Goal: Transaction & Acquisition: Purchase product/service

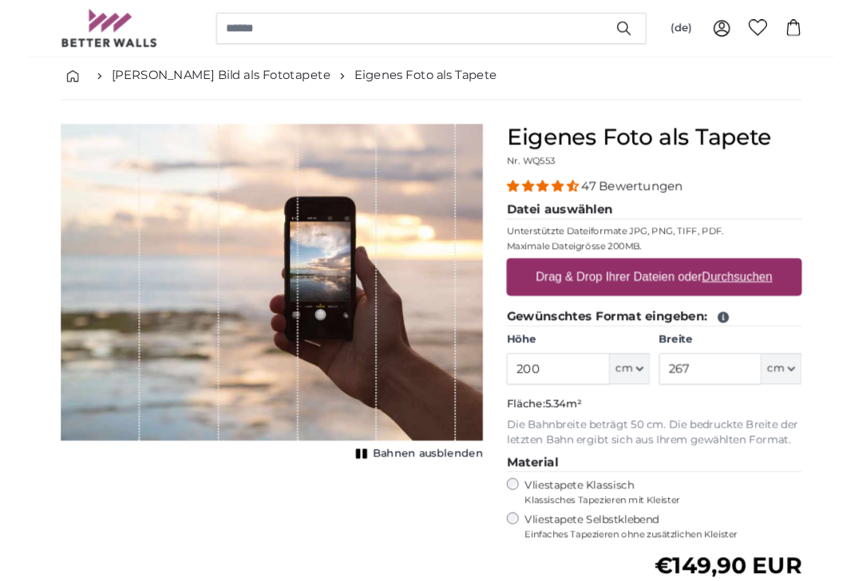
scroll to position [84, 0]
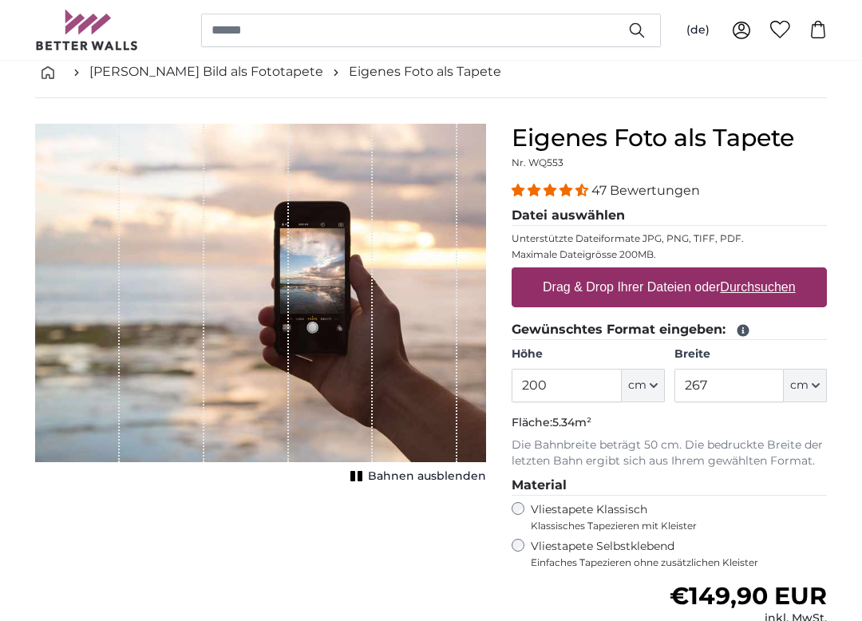
click at [650, 389] on icon "button" at bounding box center [654, 385] width 8 height 8
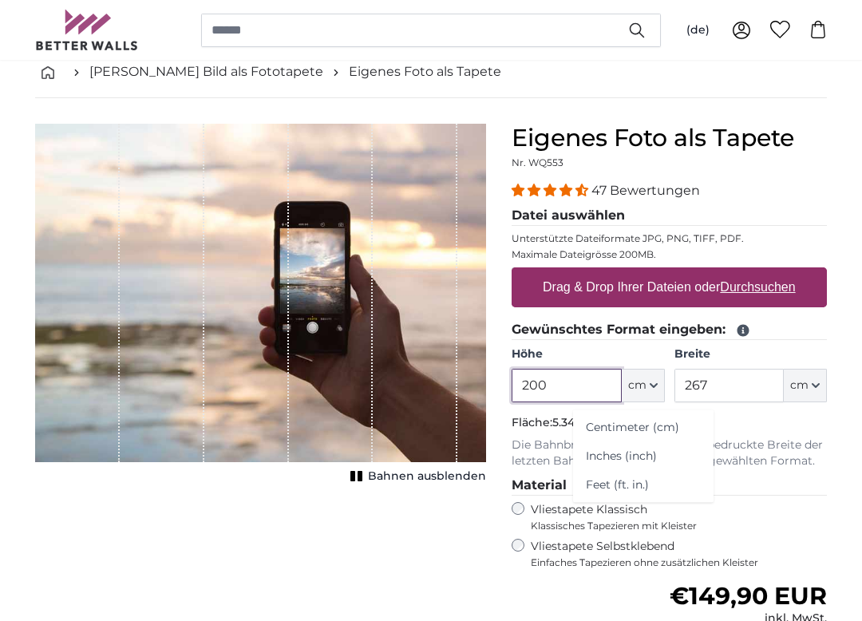
click at [571, 392] on input "200" at bounding box center [565, 386] width 109 height 34
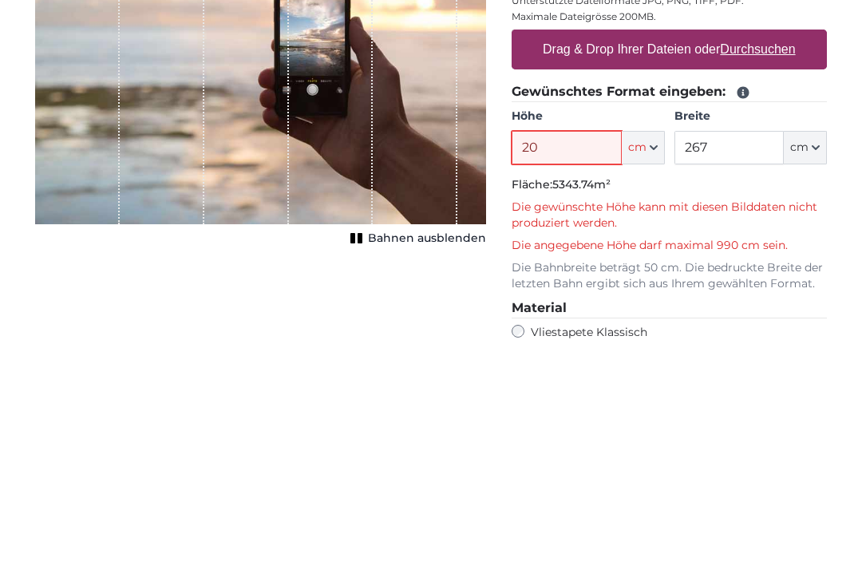
type input "2"
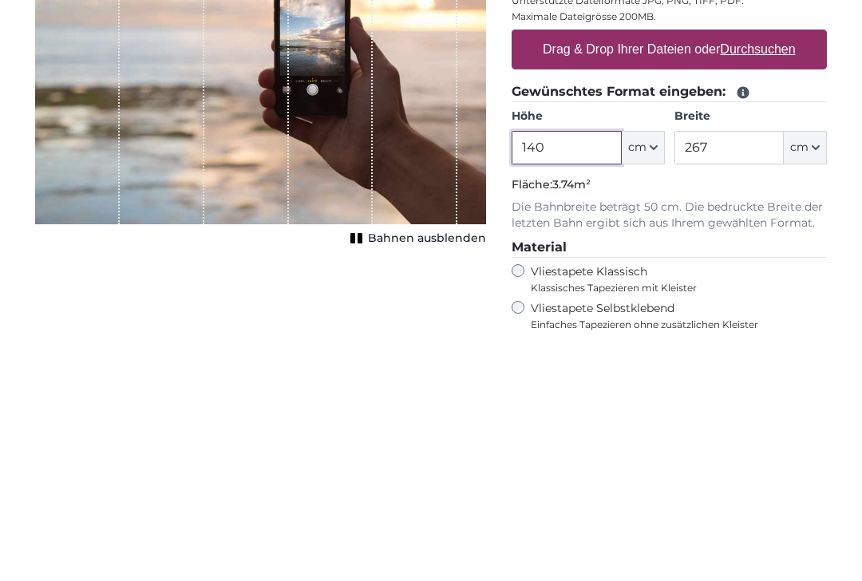
type input "140"
click at [732, 369] on input "267" at bounding box center [728, 386] width 109 height 34
type input "2"
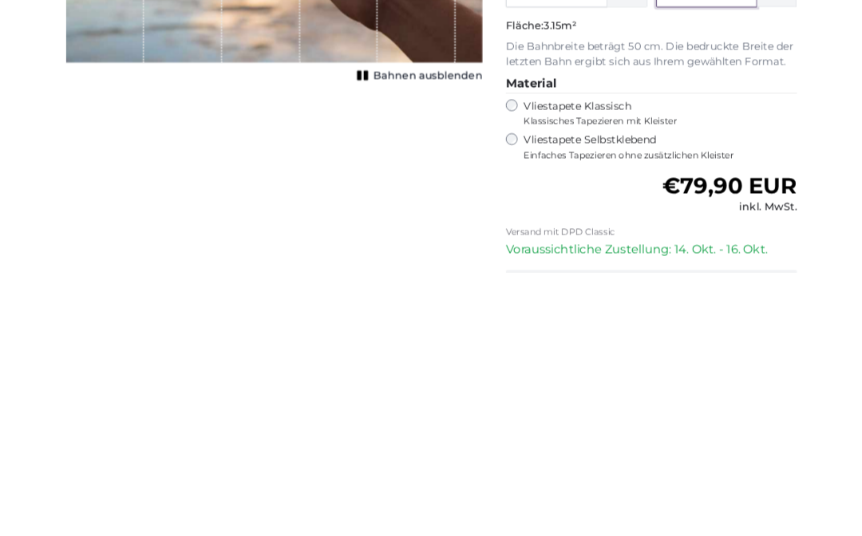
scroll to position [203, 0]
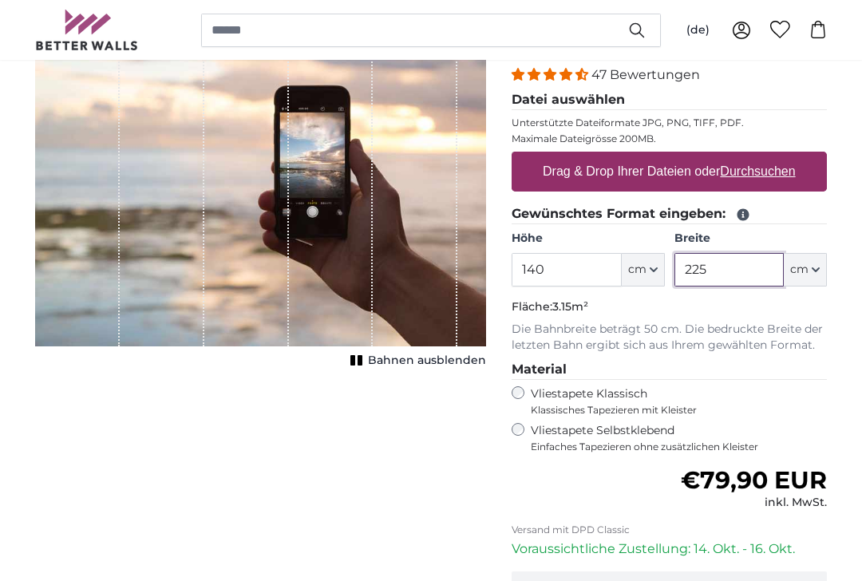
type input "225"
click at [359, 191] on div "1 of 1" at bounding box center [331, 177] width 85 height 338
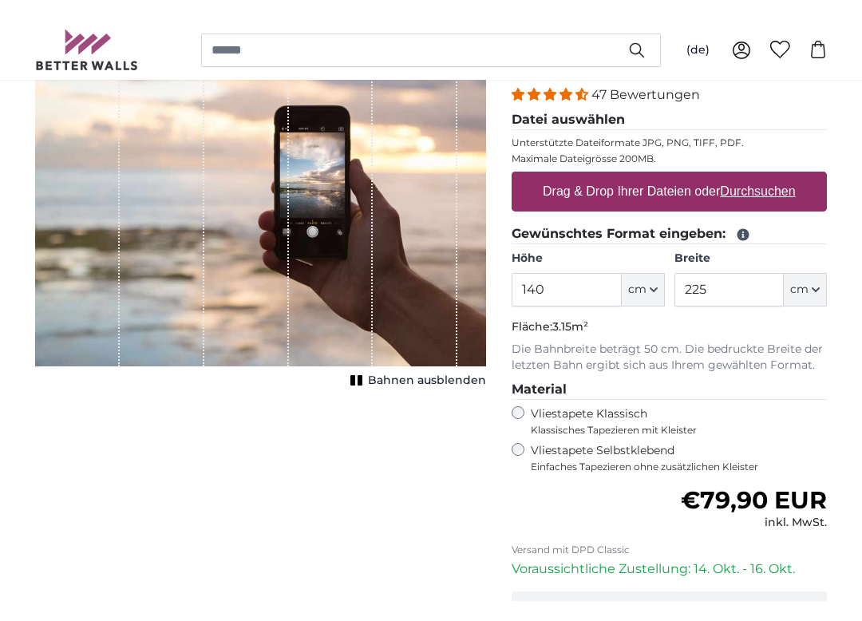
scroll to position [200, 0]
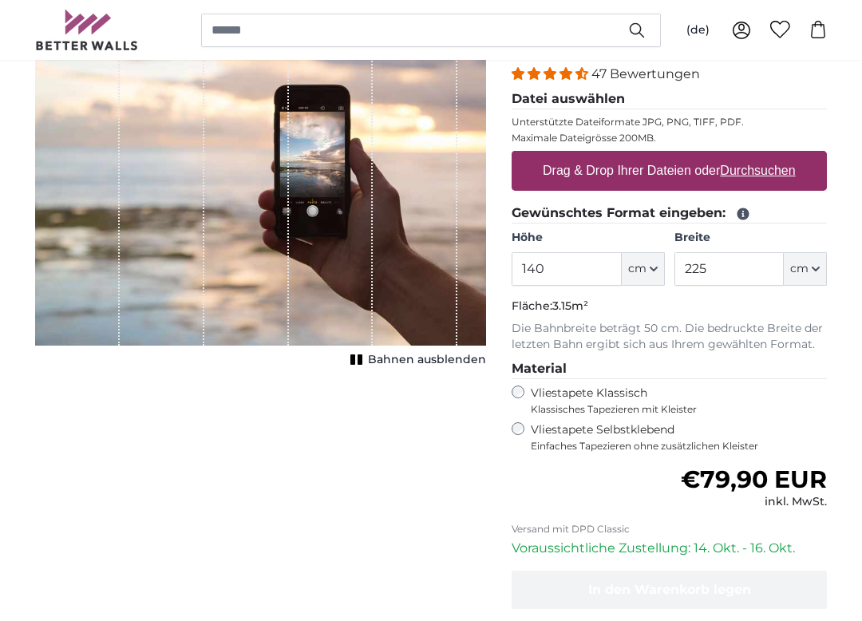
click at [362, 188] on div "1 of 1" at bounding box center [331, 176] width 85 height 338
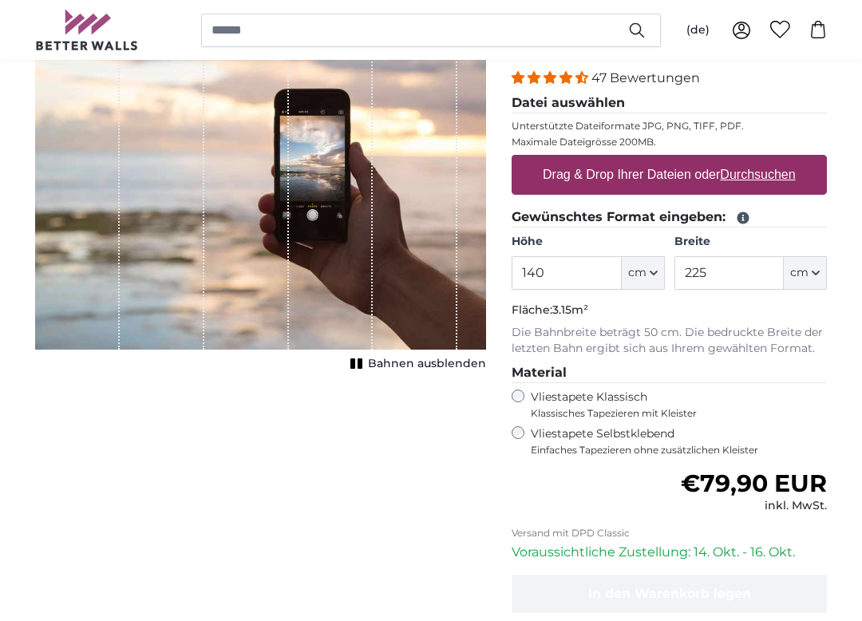
scroll to position [204, 0]
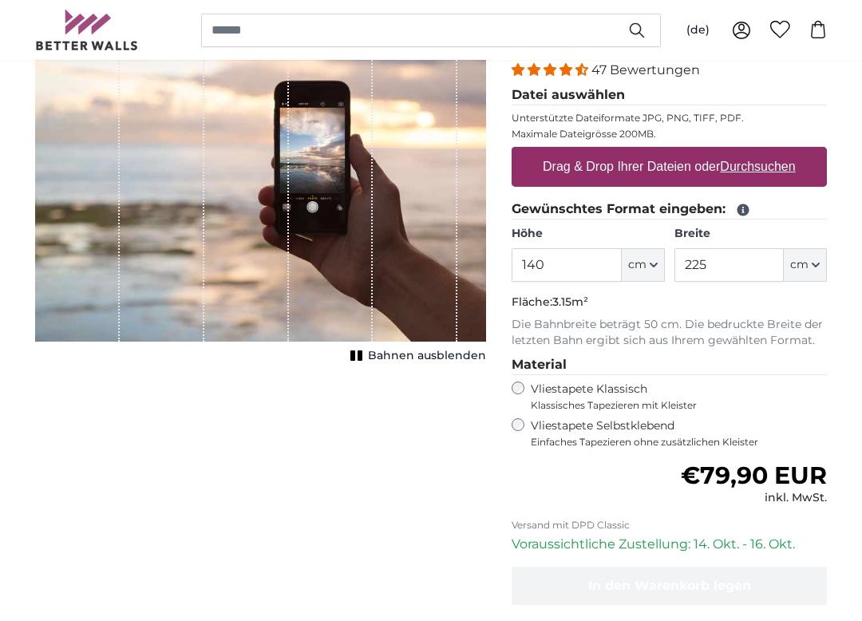
click at [204, 243] on div "1 of 1" at bounding box center [246, 172] width 85 height 338
click at [147, 219] on div "1 of 1" at bounding box center [162, 172] width 85 height 338
click at [435, 357] on span "Bahnen ausblenden" at bounding box center [427, 356] width 118 height 16
click at [408, 349] on span "Bahnen einblenden" at bounding box center [427, 356] width 117 height 16
click at [413, 346] on button "Bahnen ausblenden" at bounding box center [415, 356] width 140 height 22
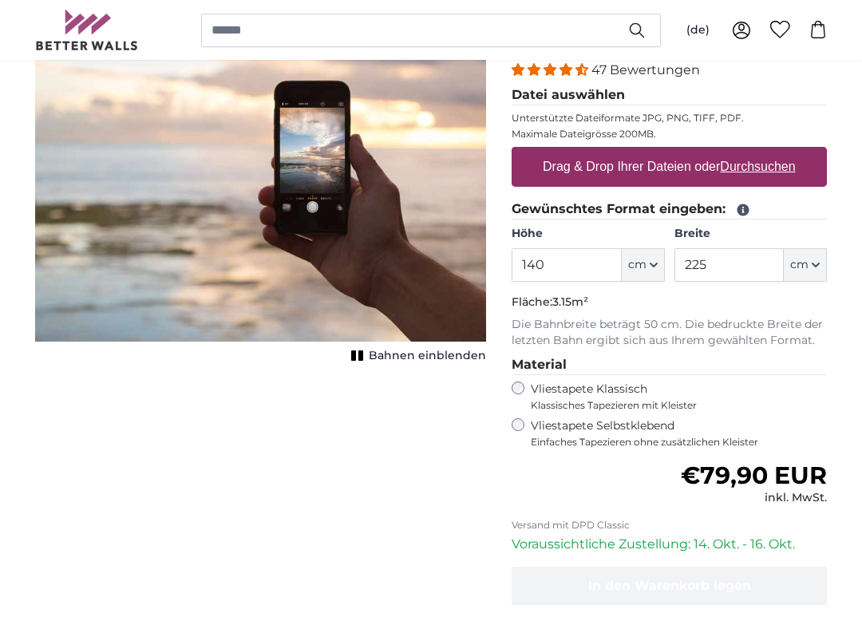
click at [422, 354] on span "Bahnen einblenden" at bounding box center [427, 356] width 117 height 16
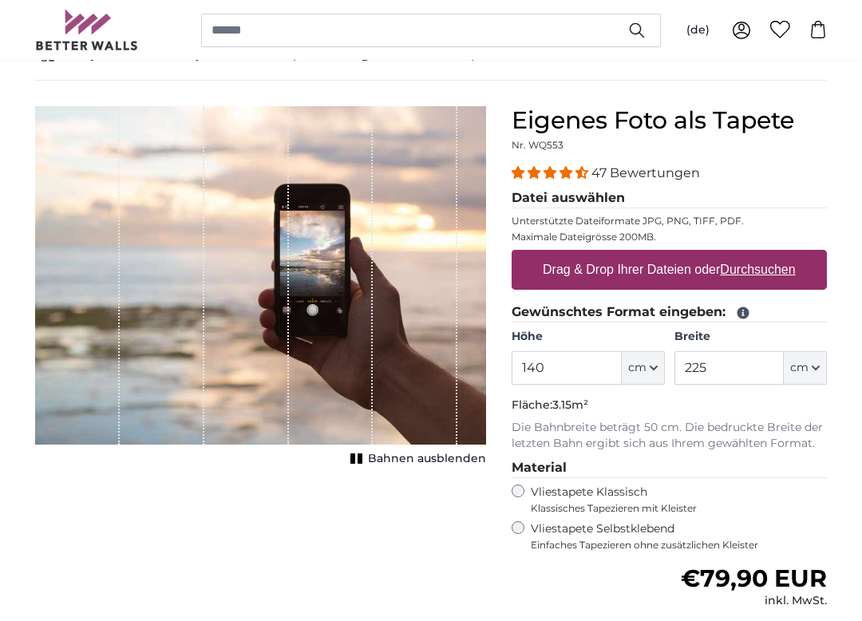
scroll to position [103, 0]
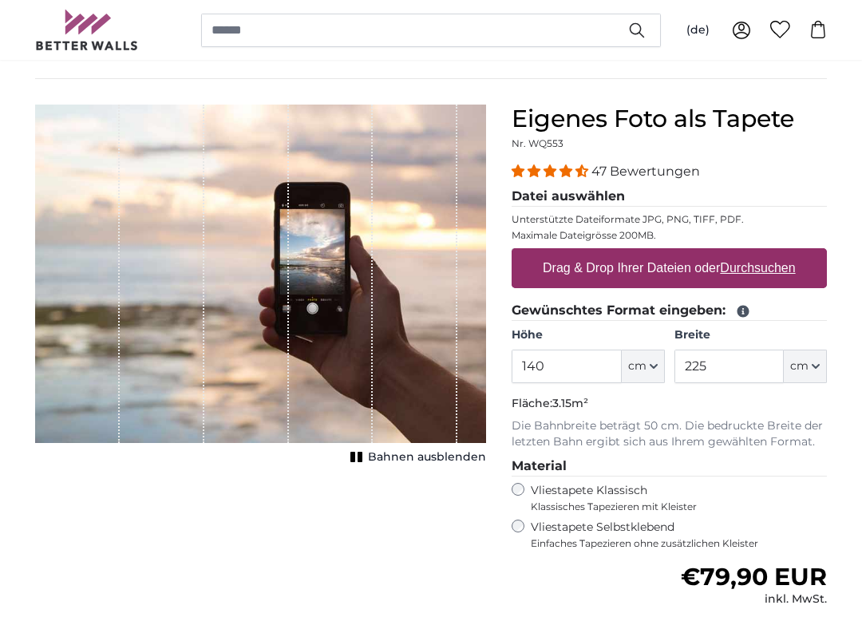
click at [768, 267] on u "Durchsuchen" at bounding box center [758, 268] width 75 height 14
click at [768, 253] on input "Drag & Drop Ihrer Dateien oder Durchsuchen" at bounding box center [668, 250] width 315 height 5
click at [754, 267] on u "Durchsuchen" at bounding box center [758, 268] width 75 height 14
click at [754, 253] on input "Drag & Drop Ihrer Dateien oder Durchsuchen" at bounding box center [668, 250] width 315 height 5
type input "**********"
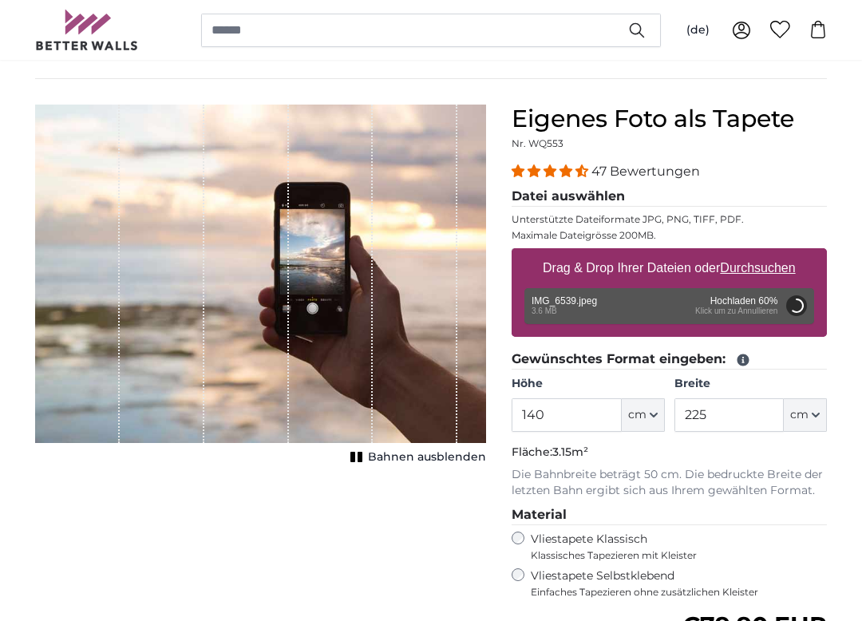
click at [807, 295] on button "Abbrechen" at bounding box center [796, 305] width 21 height 21
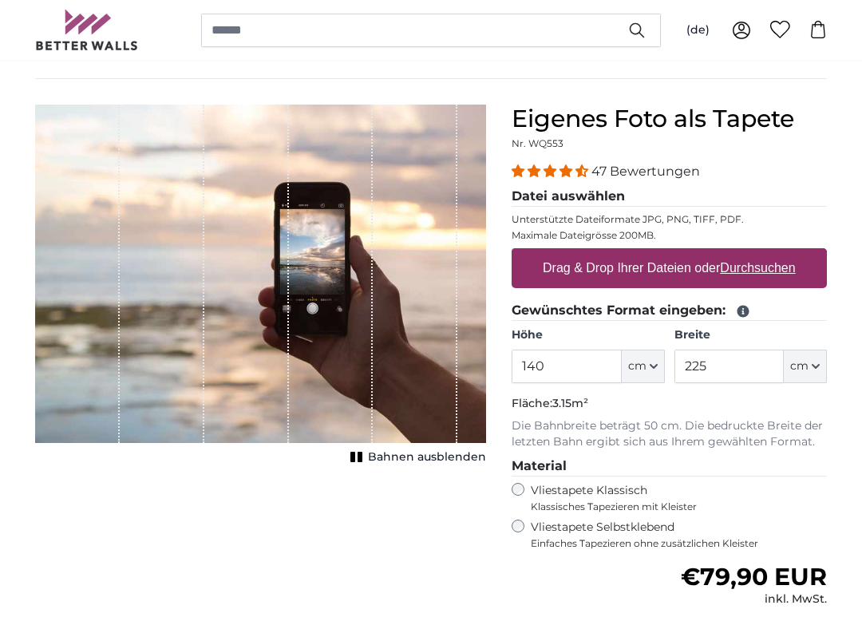
click at [776, 272] on u "Durchsuchen" at bounding box center [758, 268] width 75 height 14
click at [776, 253] on input "Drag & Drop Ihrer Dateien oder Durchsuchen" at bounding box center [668, 250] width 315 height 5
type input "**********"
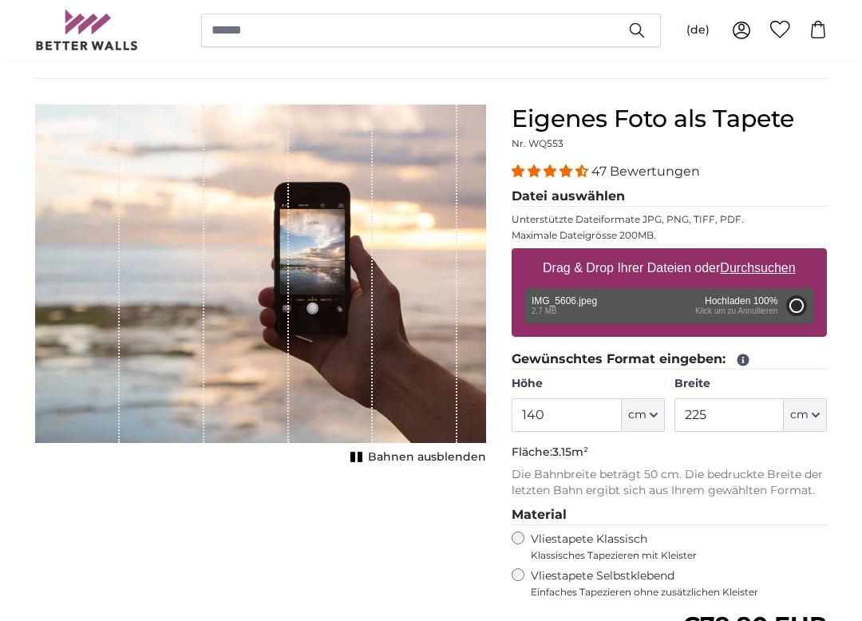
type input "200"
type input "266"
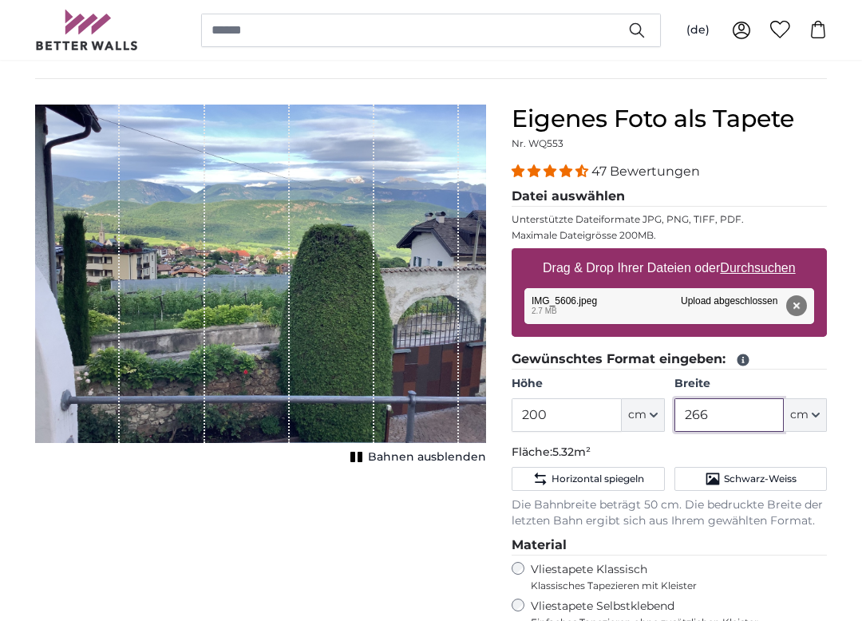
click at [764, 411] on input "266" at bounding box center [728, 415] width 109 height 34
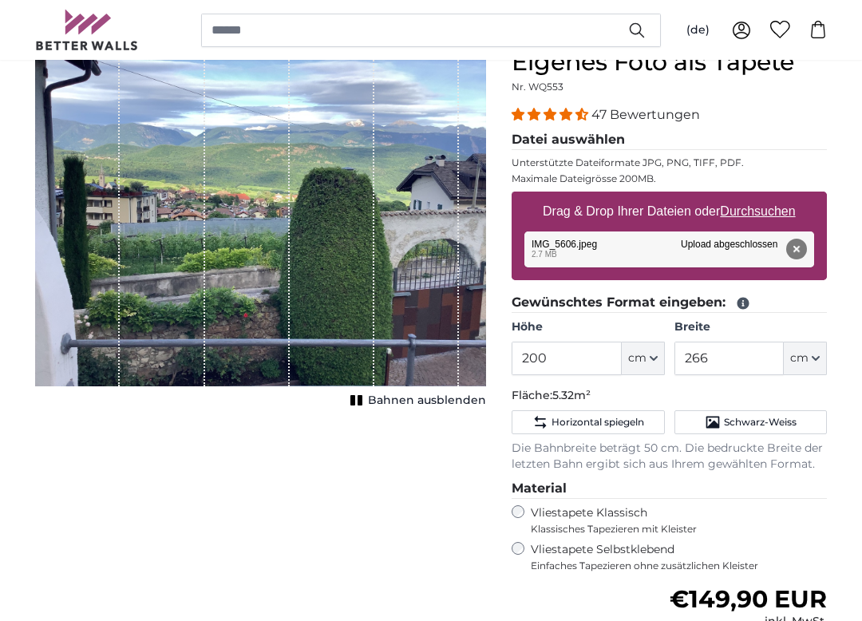
scroll to position [157, 0]
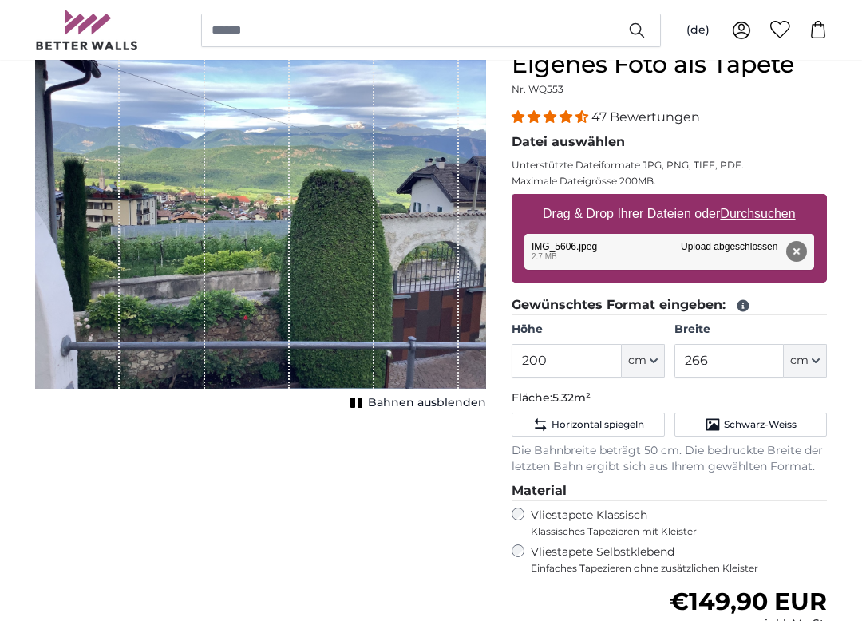
click at [655, 388] on fieldset "Gewünschtes Format eingeben: Höhe 200 ft cm Centimeter (cm) Inches (inch) Feet …" at bounding box center [668, 385] width 315 height 180
click at [653, 355] on button "cm" at bounding box center [643, 361] width 43 height 34
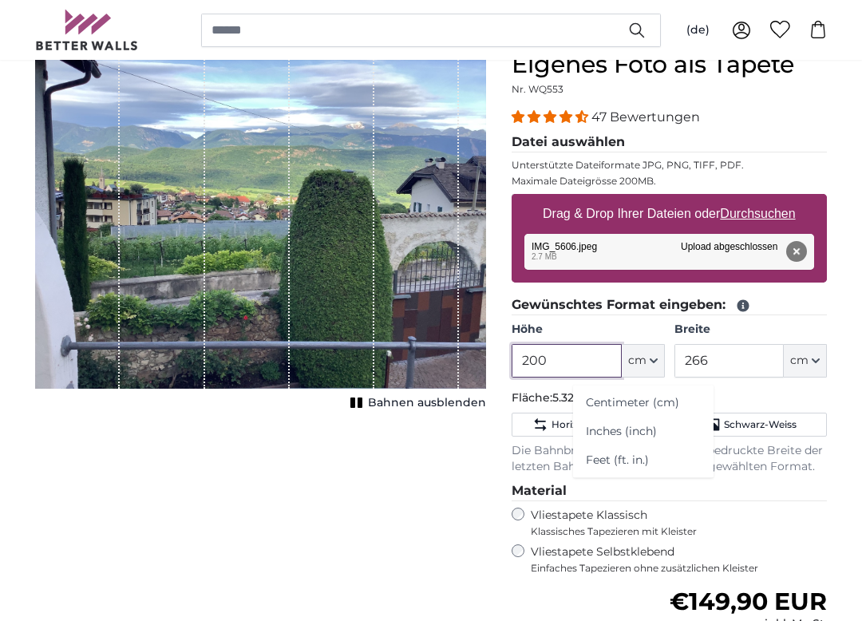
click at [567, 355] on input "200" at bounding box center [565, 361] width 109 height 34
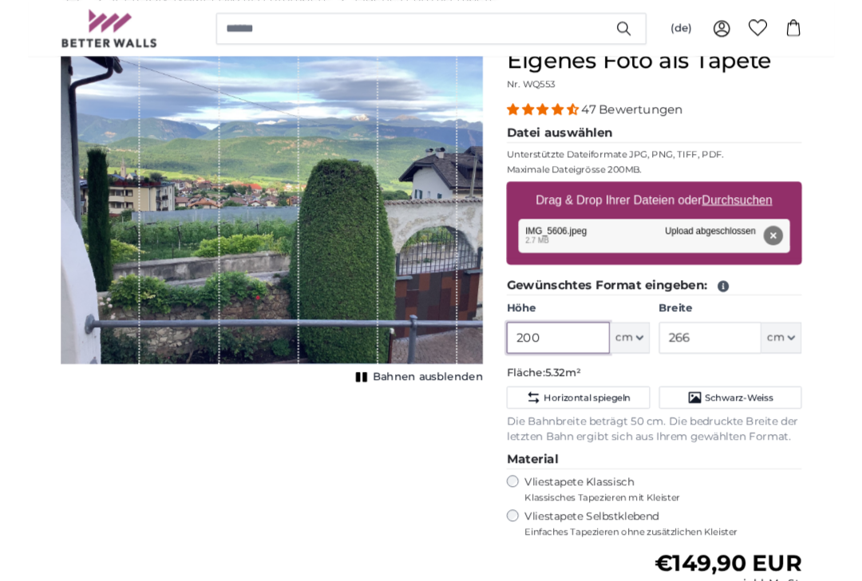
scroll to position [156, 0]
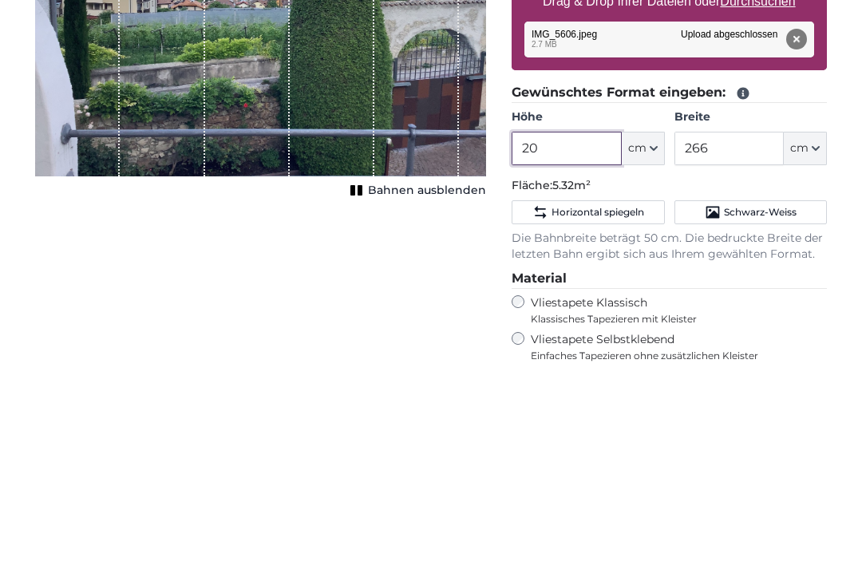
type input "2"
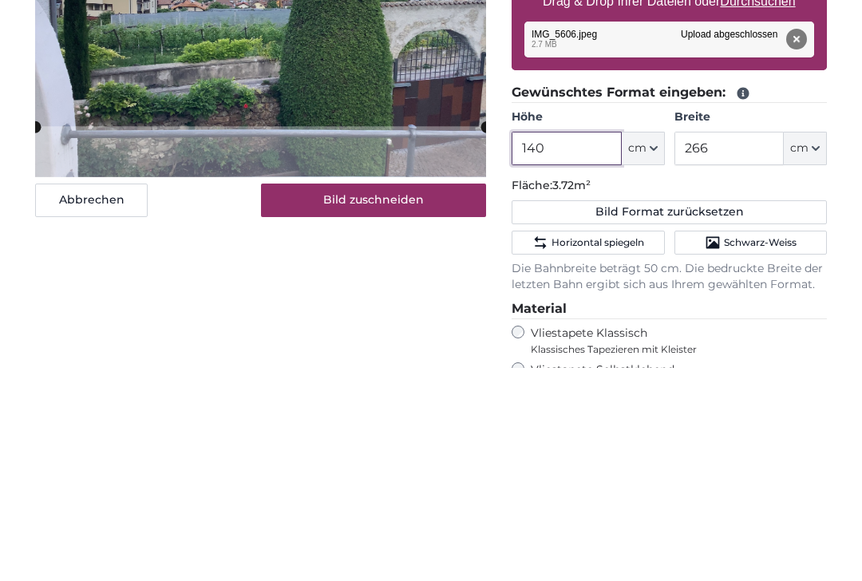
type input "140"
click at [737, 345] on input "266" at bounding box center [728, 362] width 109 height 34
type input "2"
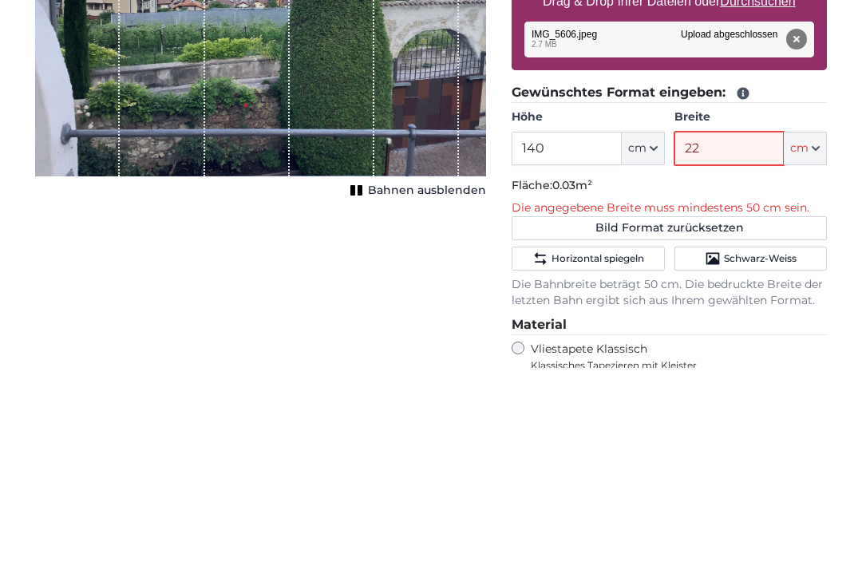
type input "225"
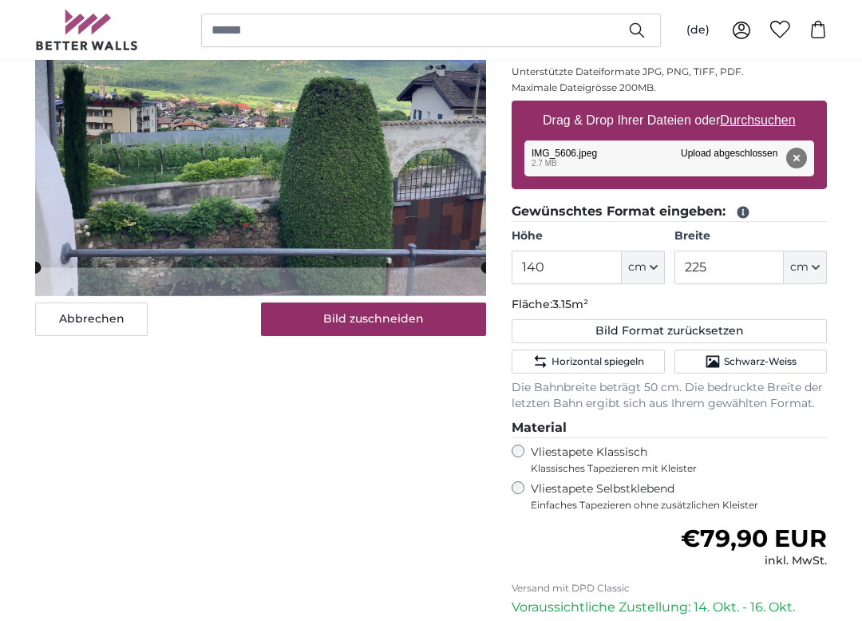
scroll to position [250, 0]
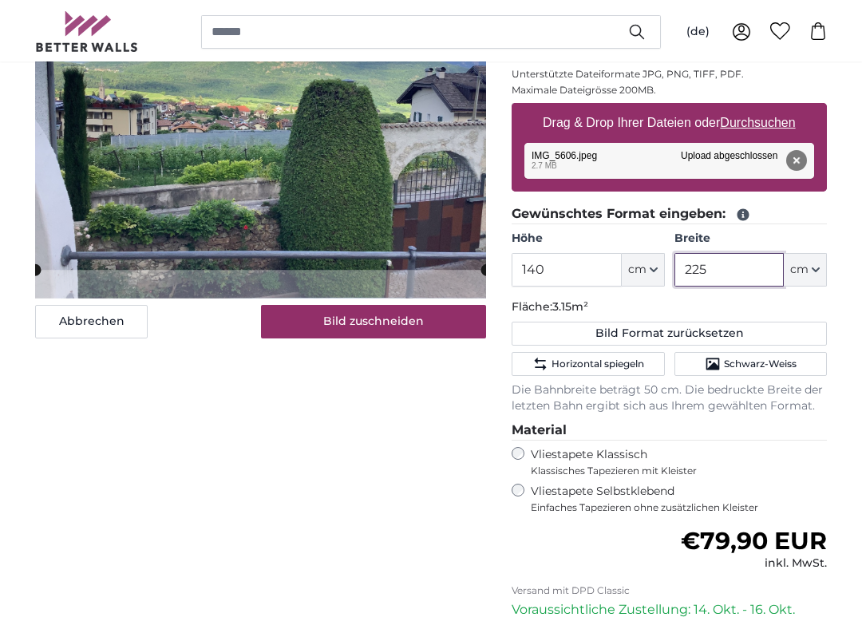
type input "225"
click at [381, 314] on button "Bild zuschneiden" at bounding box center [374, 320] width 226 height 34
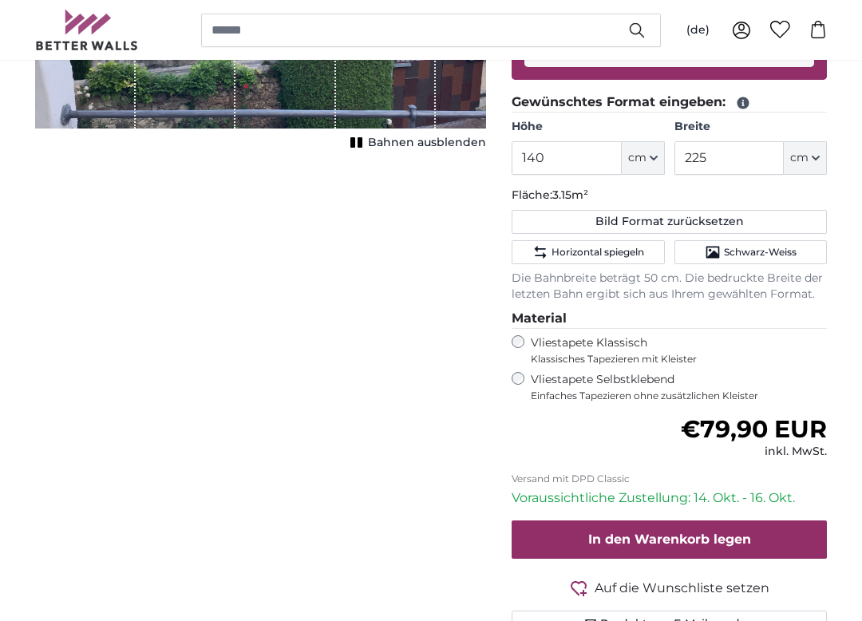
scroll to position [373, 0]
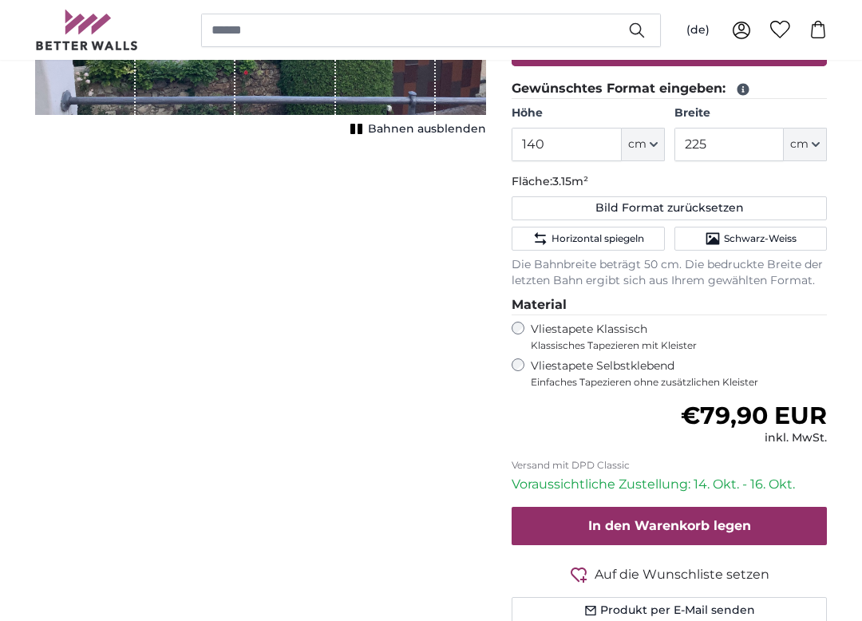
click at [823, 313] on fieldset "Material Vliestapete Klassisch Klassisches Tapezieren mit Kleister Vliestapete …" at bounding box center [668, 341] width 315 height 93
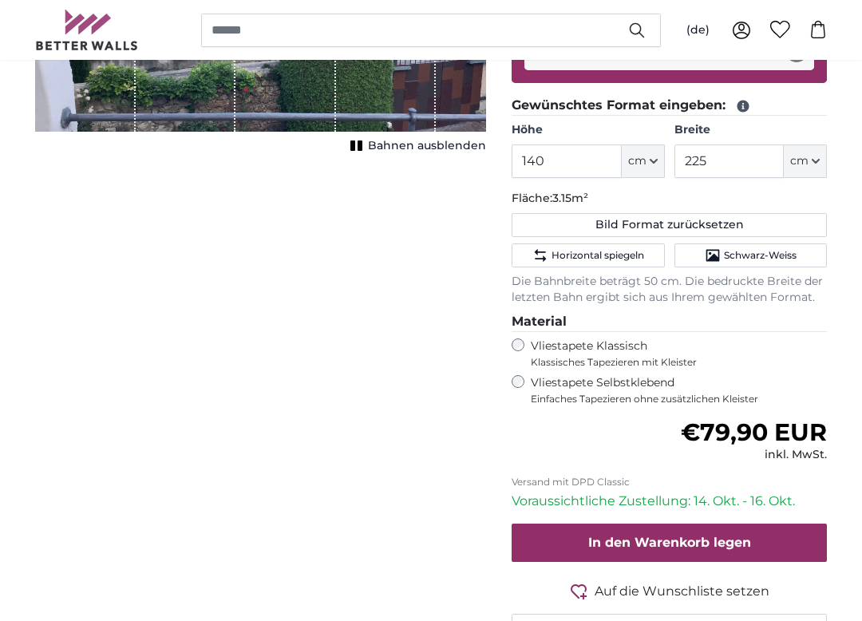
scroll to position [358, 0]
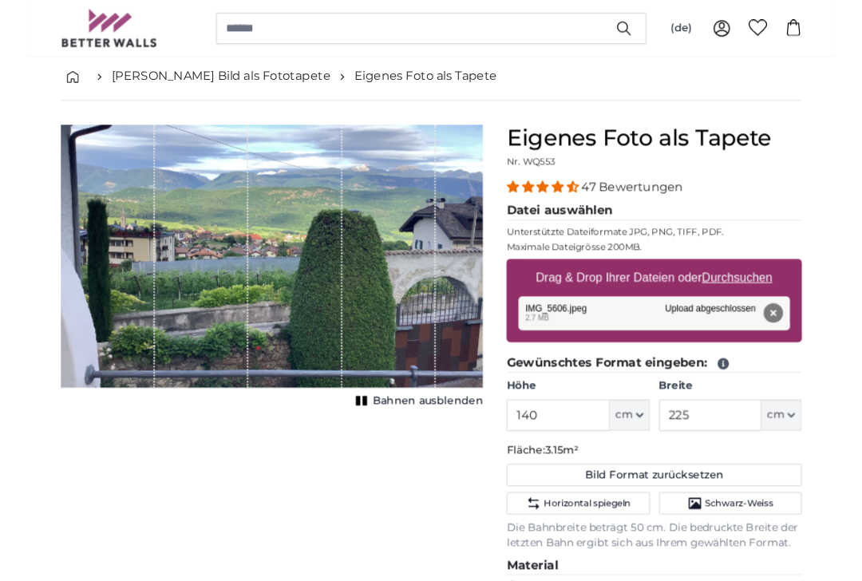
scroll to position [75, 0]
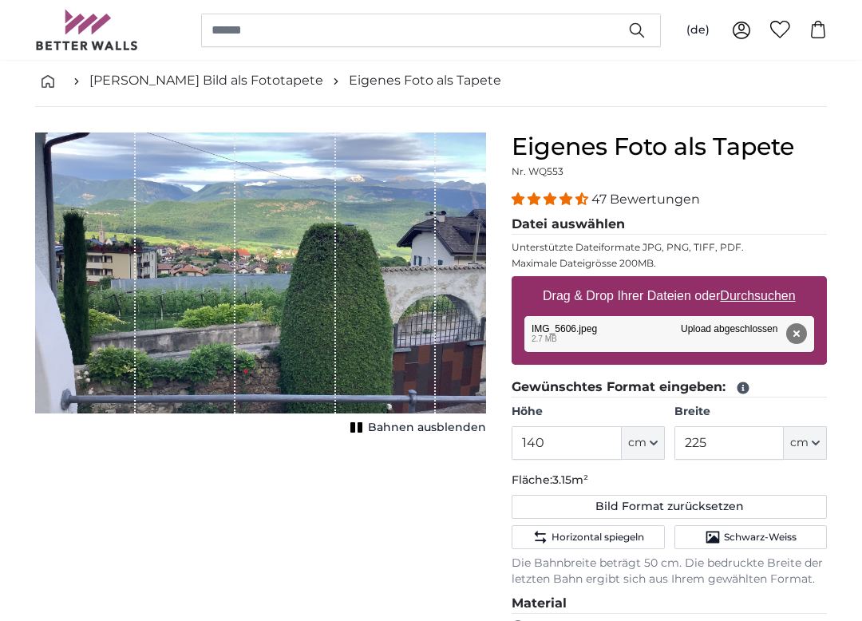
click at [658, 445] on button "cm" at bounding box center [643, 443] width 43 height 34
click at [651, 443] on icon "button" at bounding box center [654, 443] width 8 height 8
click at [642, 436] on span "cm" at bounding box center [637, 443] width 18 height 16
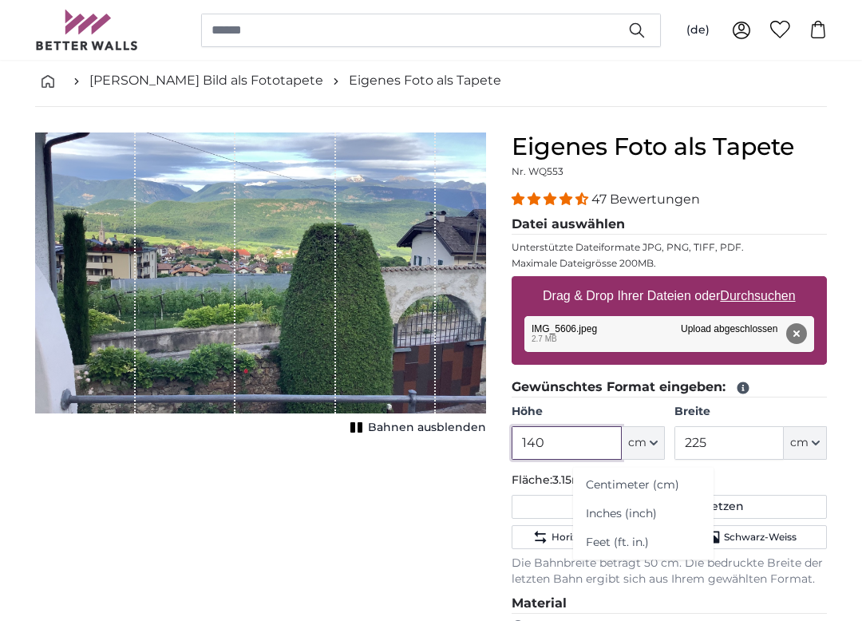
click at [578, 440] on input "140" at bounding box center [565, 443] width 109 height 34
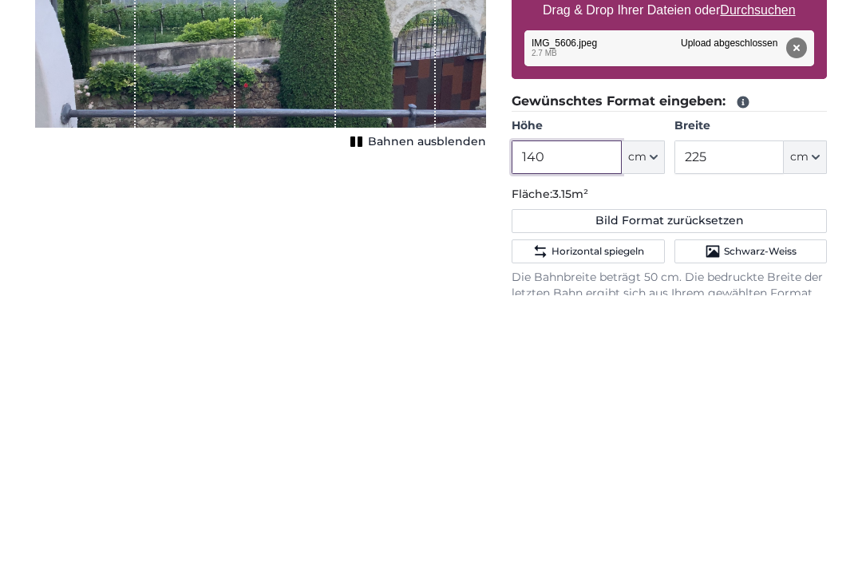
scroll to position [84, 0]
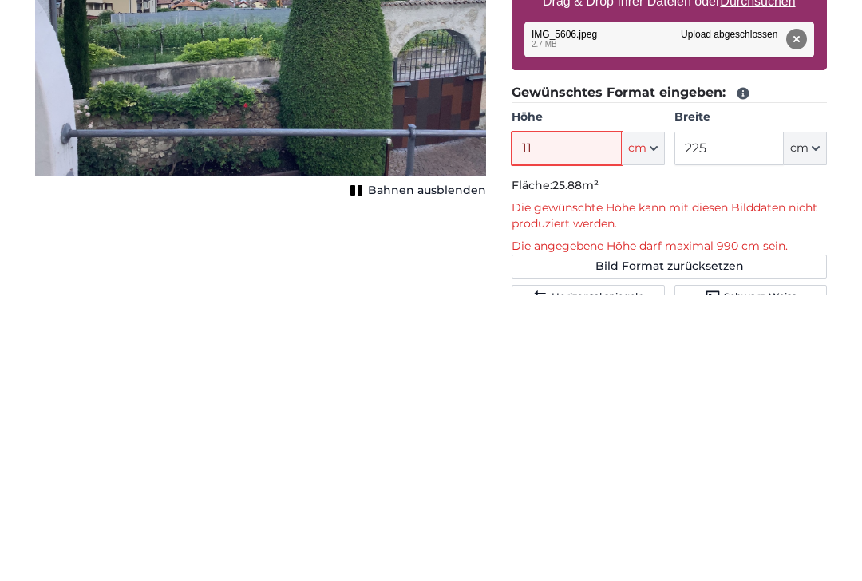
type input "1"
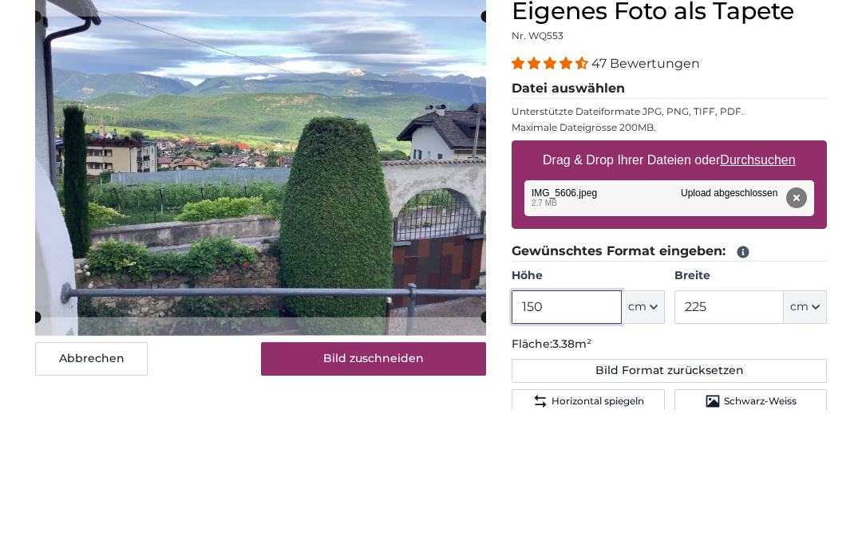
click at [224, 144] on cropper-handle at bounding box center [260, 294] width 451 height 301
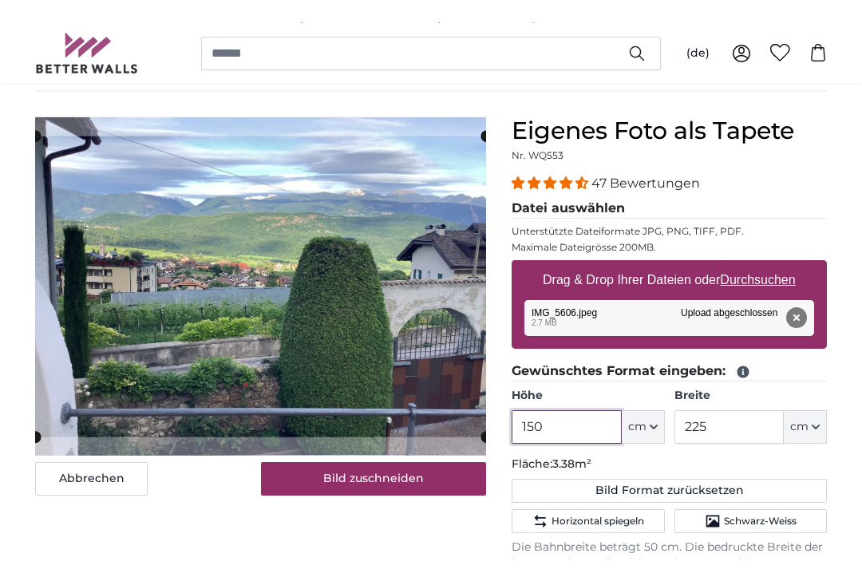
scroll to position [108, 0]
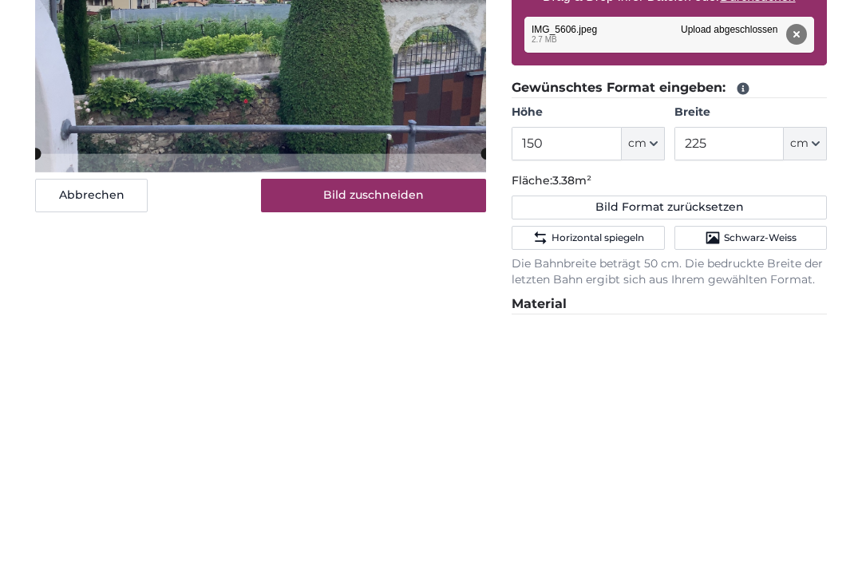
click at [784, 462] on button "Bild Format zurücksetzen" at bounding box center [668, 474] width 315 height 24
type input "200"
type input "266"
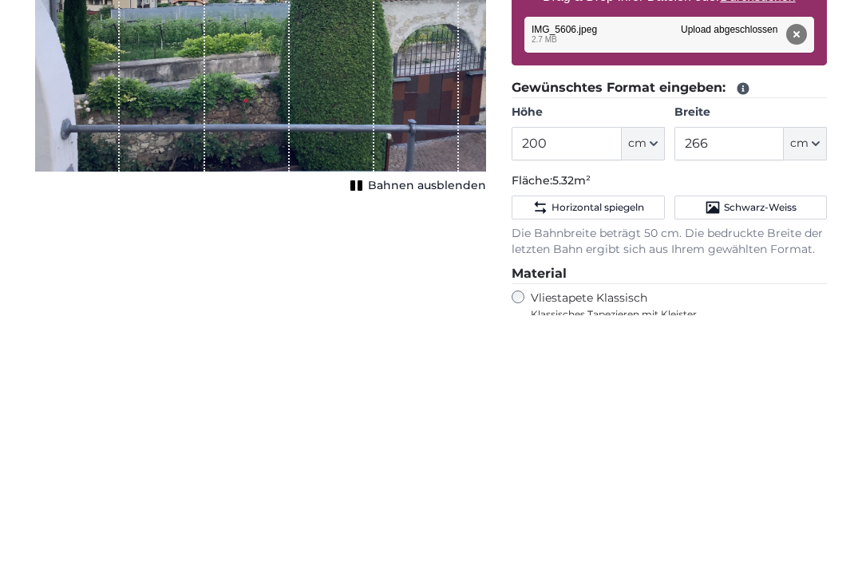
scroll to position [374, 0]
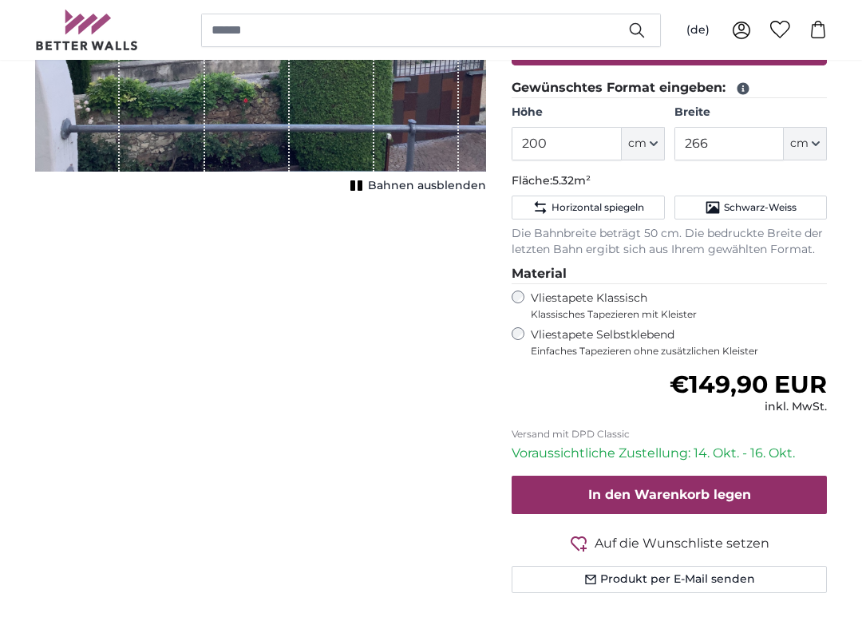
click at [640, 150] on span "cm" at bounding box center [637, 144] width 18 height 16
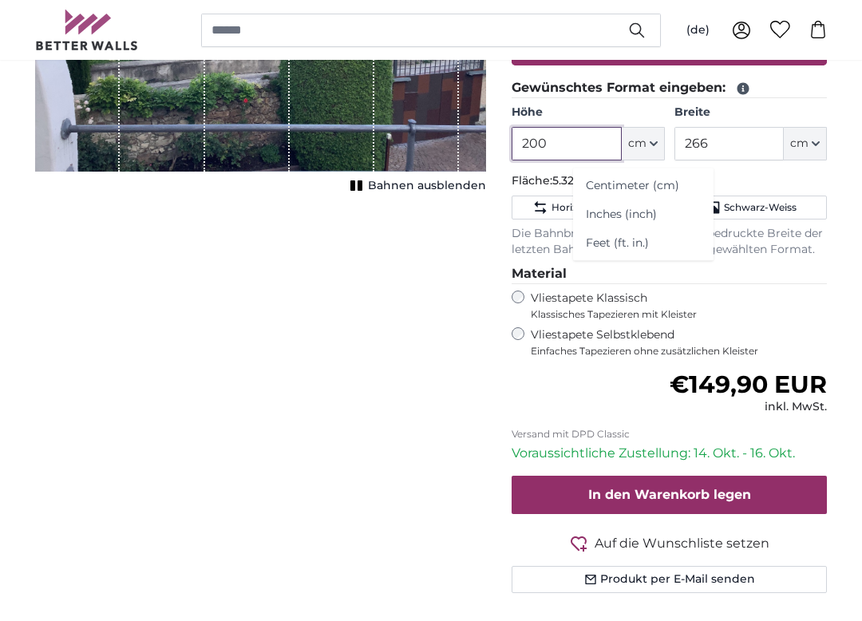
click at [569, 149] on input "200" at bounding box center [565, 144] width 109 height 34
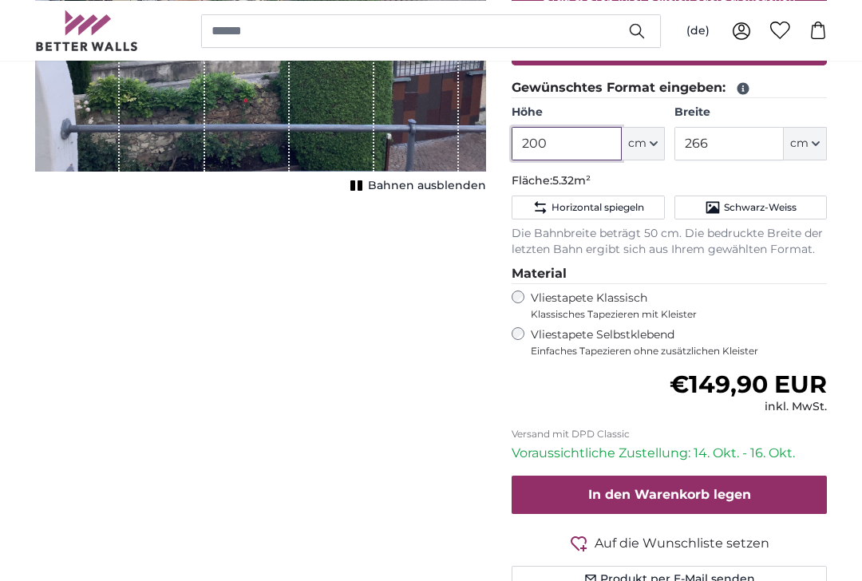
scroll to position [373, 0]
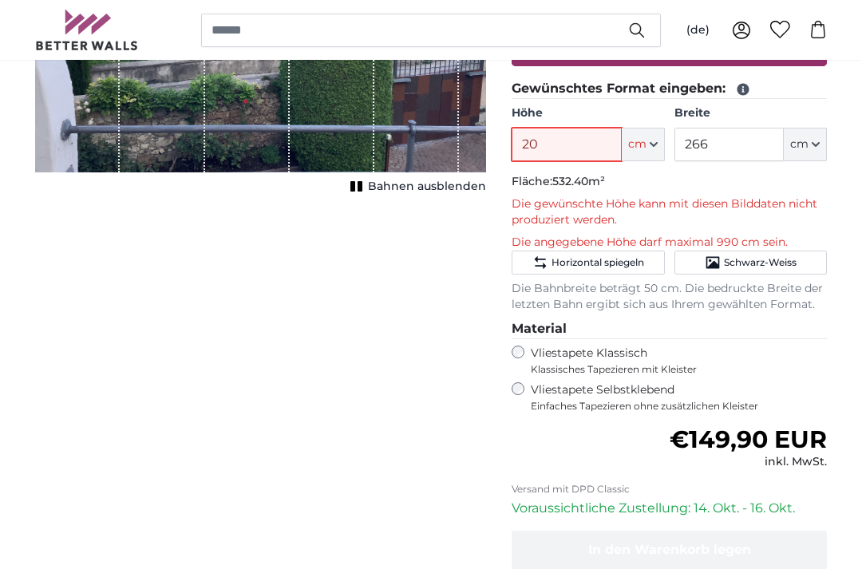
type input "2"
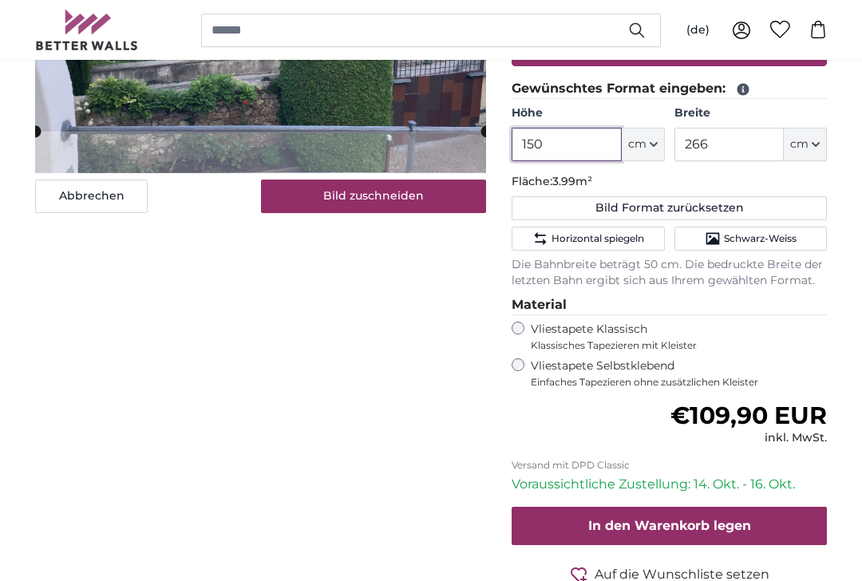
type input "150"
click at [725, 145] on input "266" at bounding box center [728, 145] width 109 height 34
type input "2"
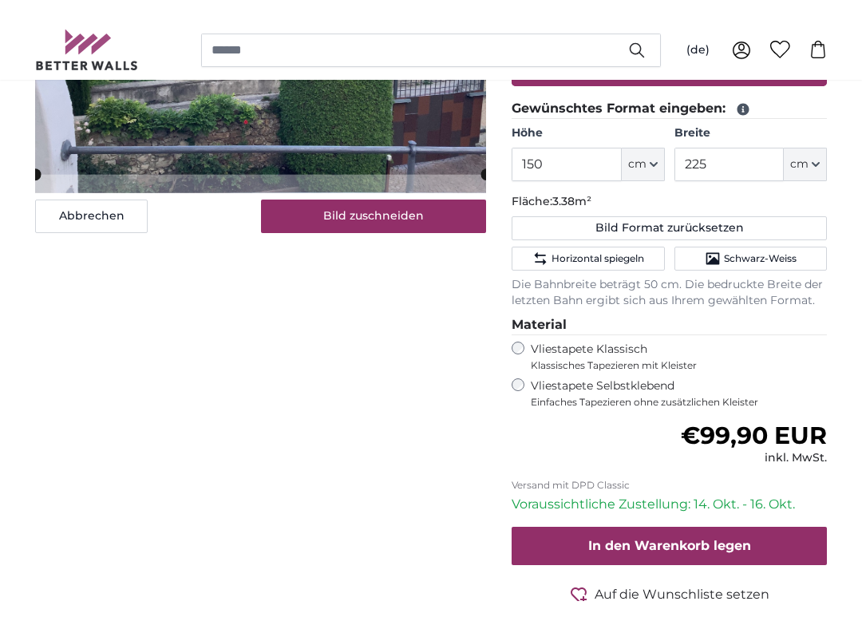
scroll to position [374, 0]
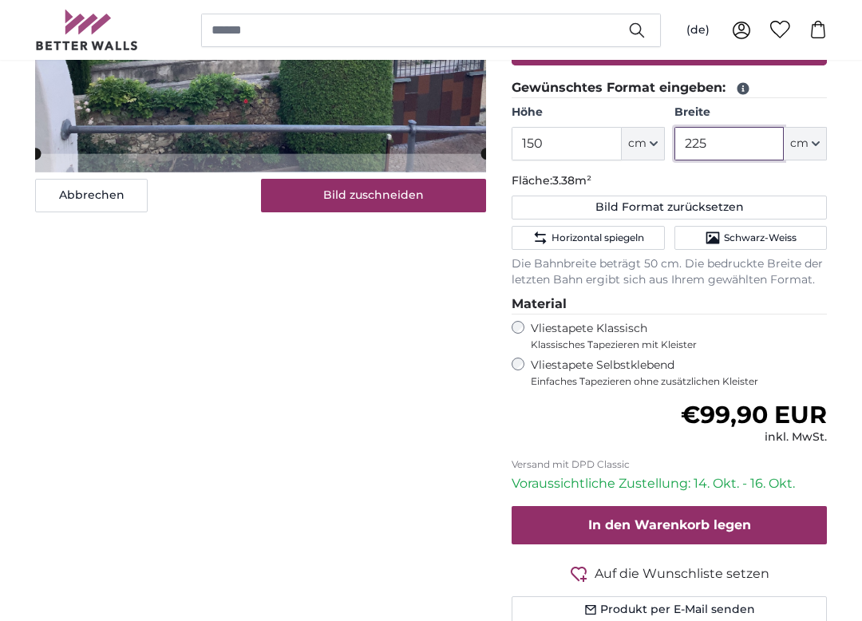
type input "225"
click at [385, 195] on button "Bild zuschneiden" at bounding box center [374, 196] width 226 height 34
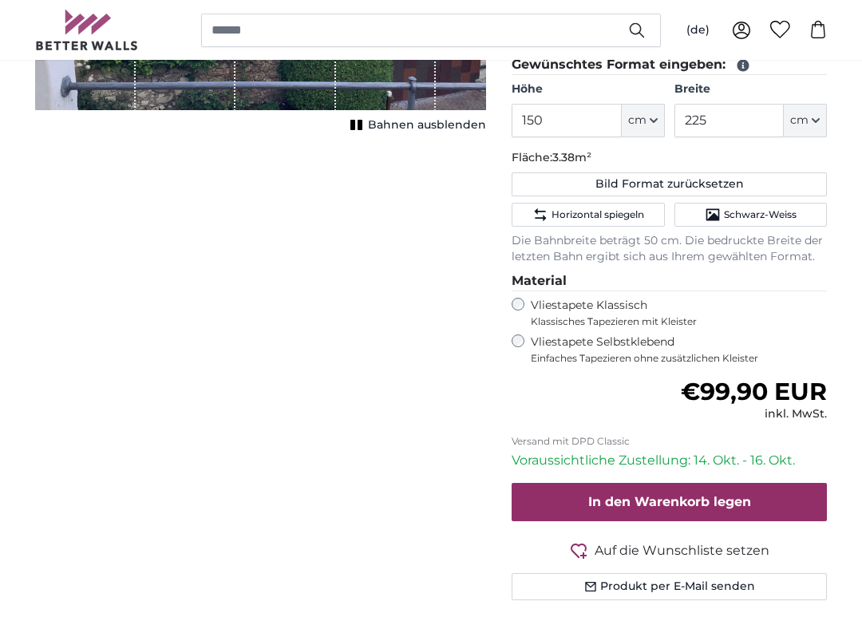
scroll to position [402, 0]
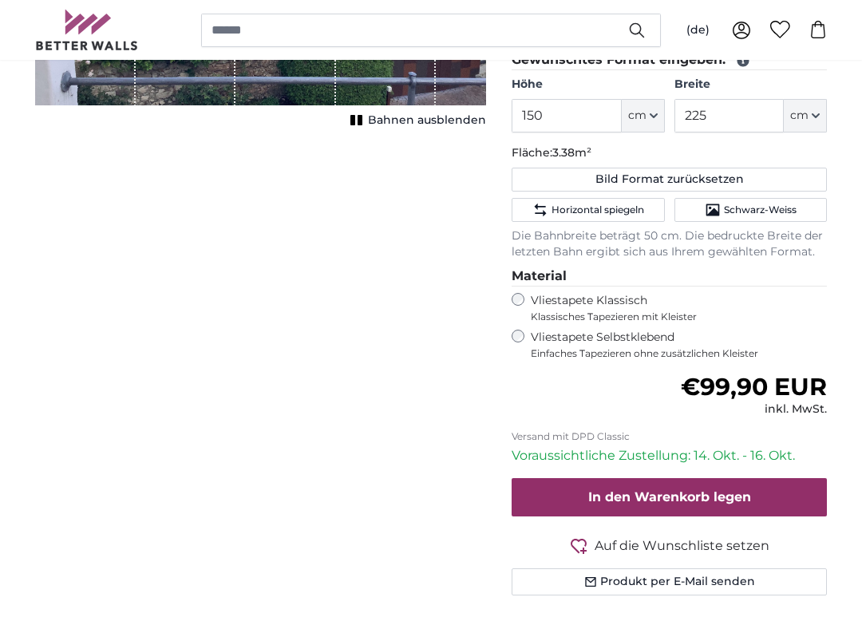
click at [722, 489] on span "In den Warenkorb legen" at bounding box center [669, 496] width 163 height 15
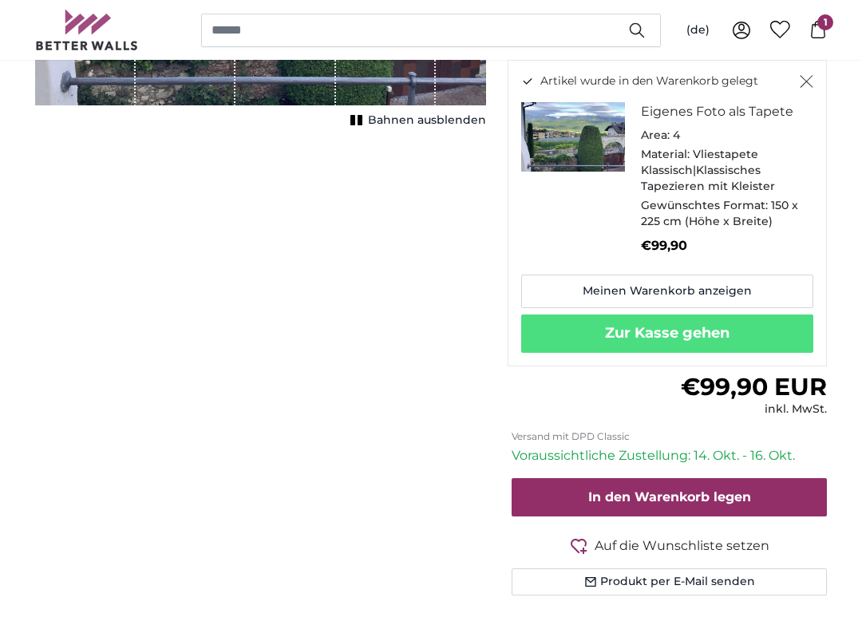
click at [702, 320] on button "Zur Kasse gehen" at bounding box center [667, 333] width 292 height 38
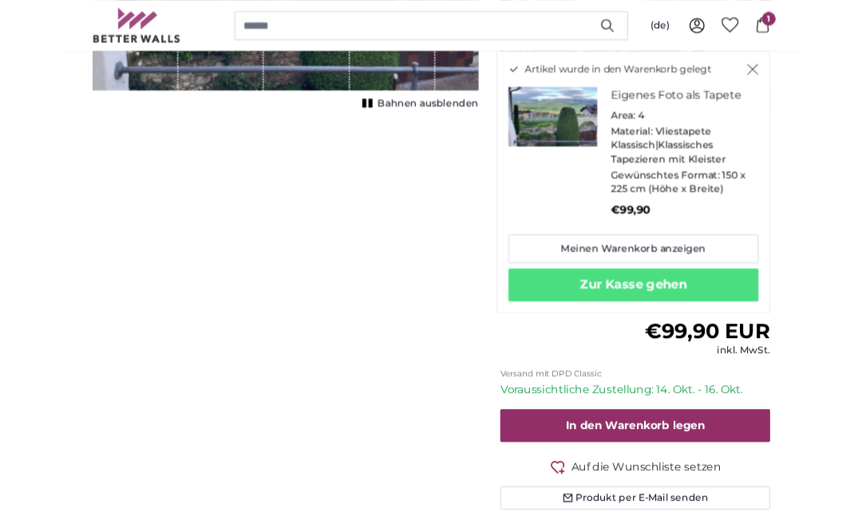
scroll to position [447, 0]
